Goal: Information Seeking & Learning: Understand process/instructions

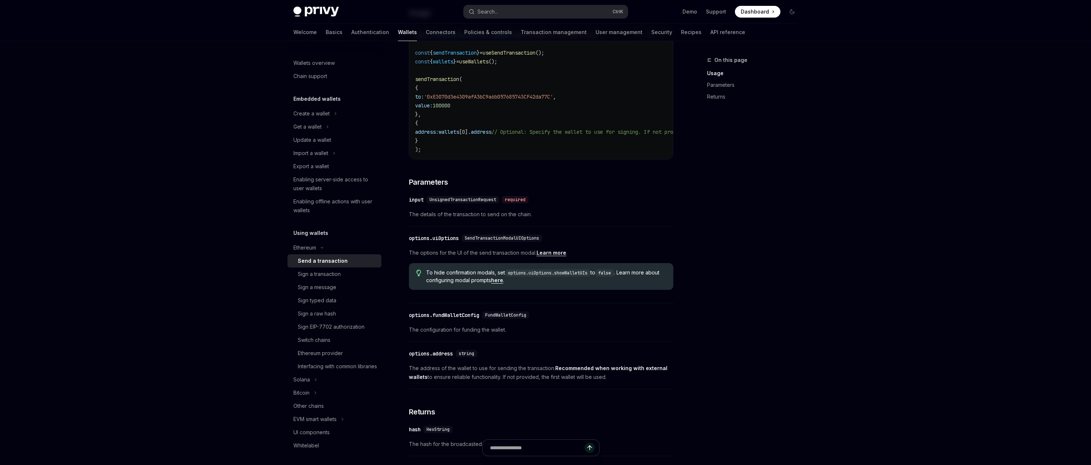
scroll to position [176, 0]
click at [513, 11] on button "Search... Ctrl K" at bounding box center [546, 11] width 164 height 13
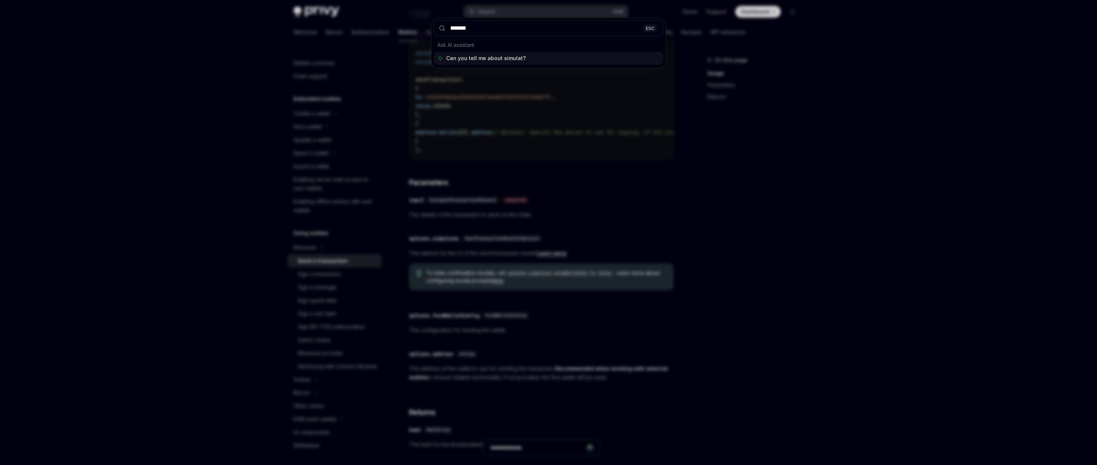
type input "********"
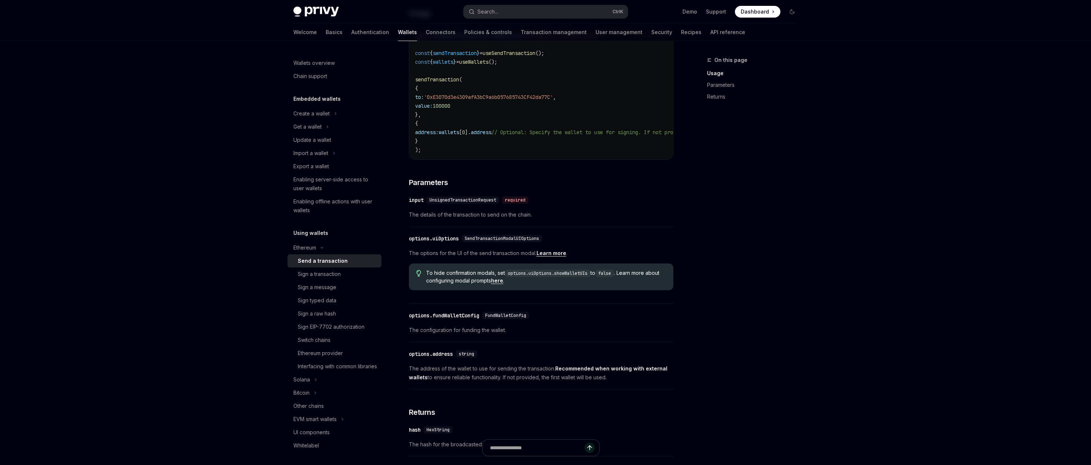
type textarea "*"
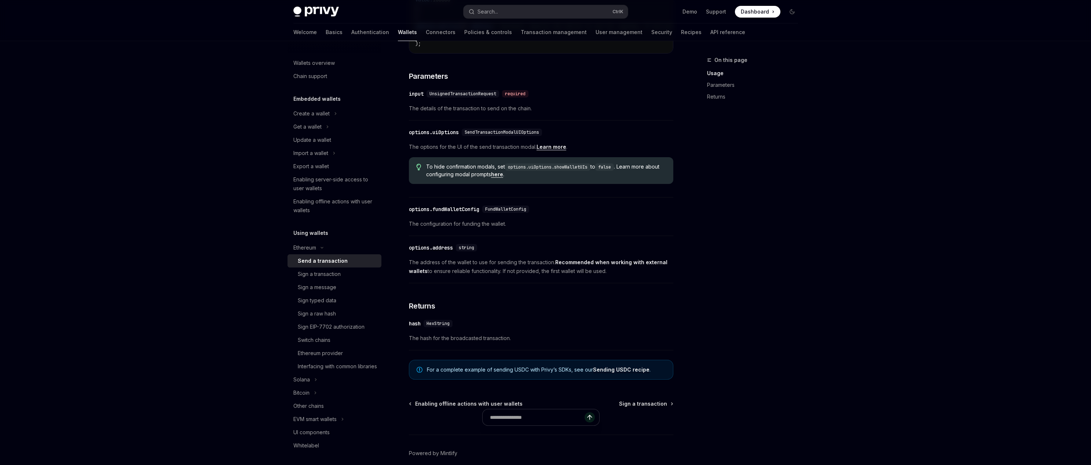
scroll to position [319, 0]
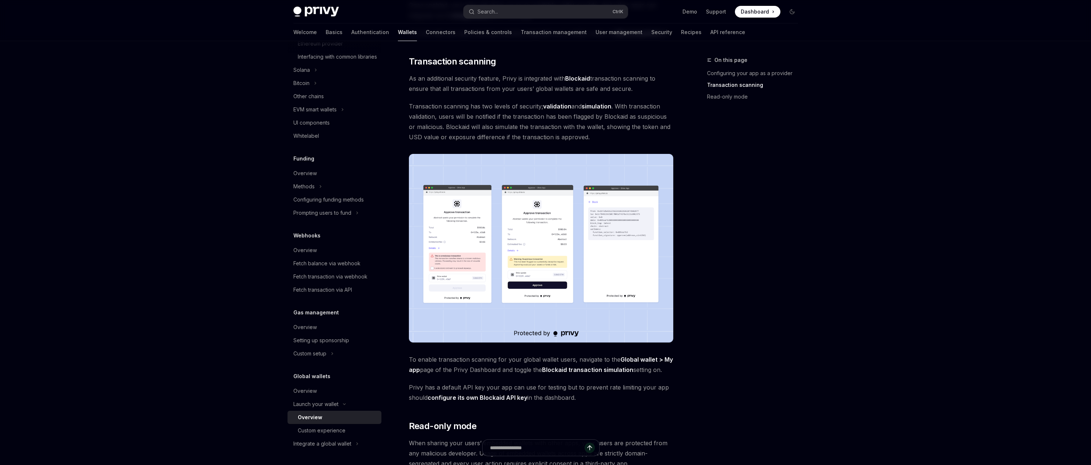
click at [543, 207] on img at bounding box center [541, 248] width 264 height 189
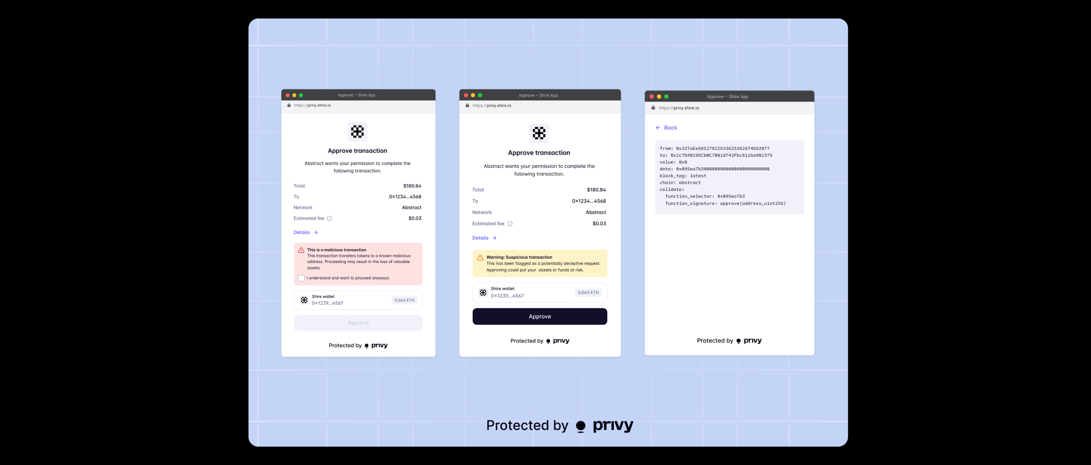
click at [973, 218] on div at bounding box center [545, 232] width 1091 height 465
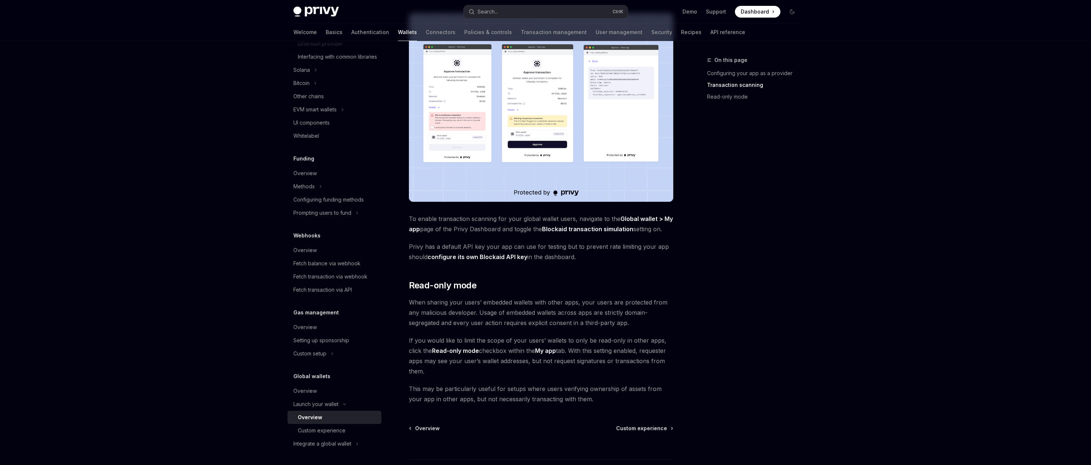
scroll to position [481, 0]
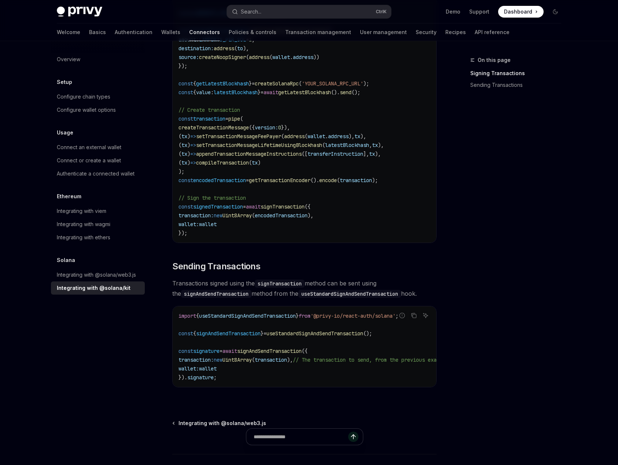
scroll to position [484, 0]
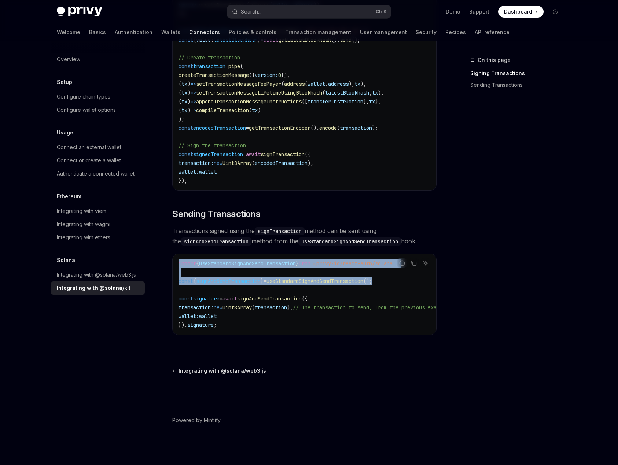
drag, startPoint x: 392, startPoint y: 278, endPoint x: 175, endPoint y: 260, distance: 218.3
click at [175, 260] on div "import { useStandardSignAndSendTransaction } from '@privy-io/react-auth/solana'…" at bounding box center [305, 294] width 264 height 81
copy code "import { useStandardSignAndSendTransaction } from '@privy-io/react-auth/solana'…"
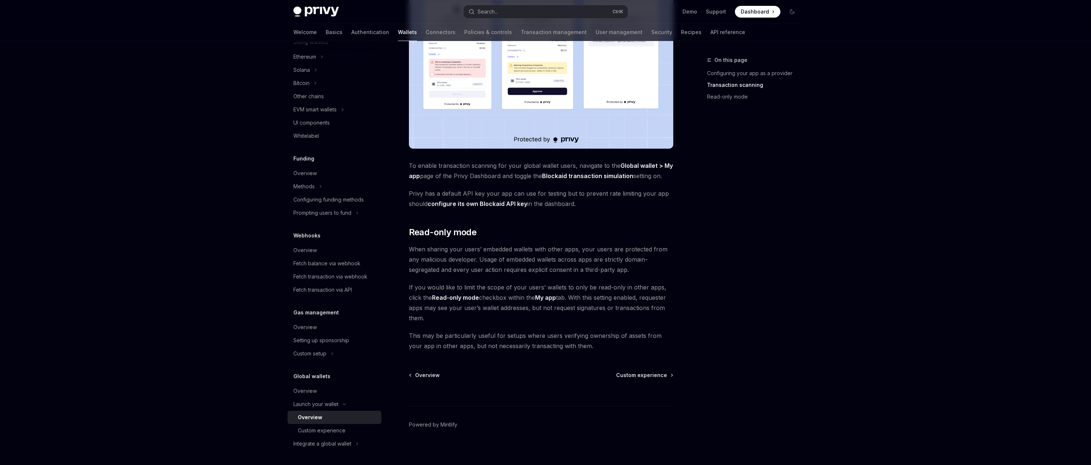
scroll to position [481, 0]
